Goal: Use online tool/utility: Utilize a website feature to perform a specific function

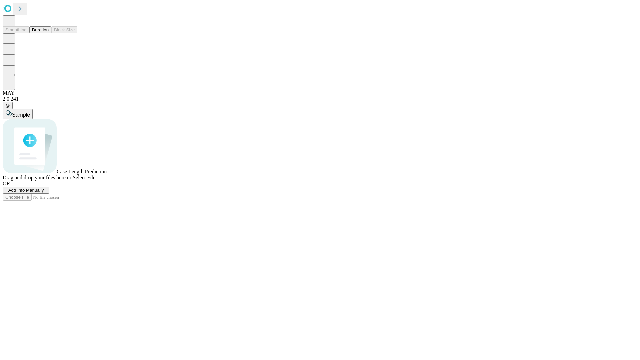
click at [49, 33] on button "Duration" at bounding box center [40, 29] width 22 height 7
click at [95, 180] on span "Select File" at bounding box center [84, 178] width 23 height 6
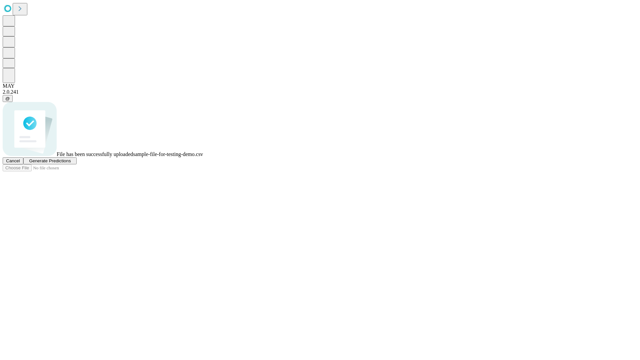
click at [71, 163] on span "Generate Predictions" at bounding box center [50, 160] width 42 height 5
